Goal: Answer question/provide support: Share knowledge or assist other users

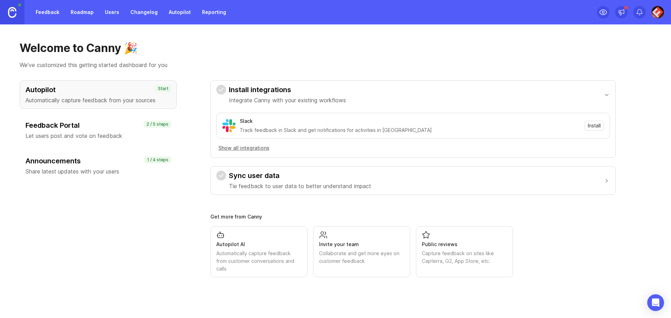
click at [653, 12] on img at bounding box center [657, 12] width 13 height 13
click at [118, 13] on link "Users" at bounding box center [112, 12] width 23 height 13
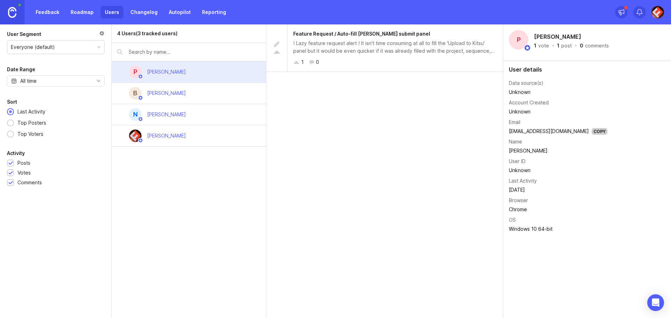
click at [356, 58] on div "Feature Request / Auto-fill Kitsu submit panel ! Lazy feature request alert ! I…" at bounding box center [395, 47] width 215 height 47
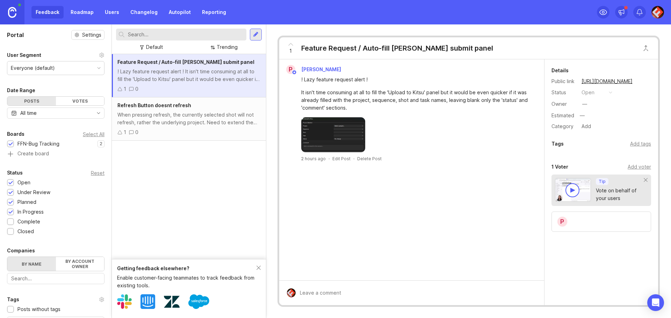
click at [330, 132] on img at bounding box center [333, 134] width 64 height 35
click at [216, 110] on div "Refresh Button doesnt refresh When pressing refresh, the currently selected sho…" at bounding box center [189, 118] width 154 height 43
